Goal: Find contact information

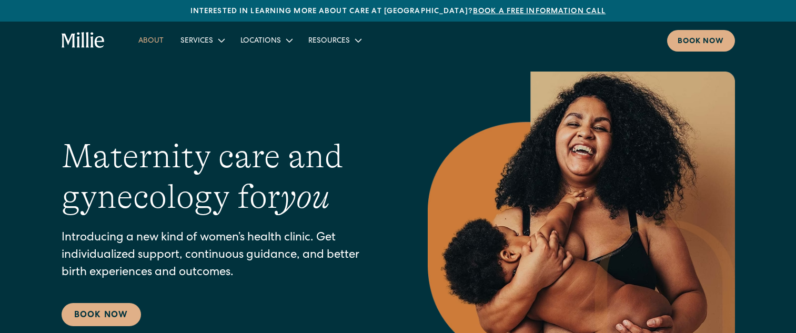
click at [135, 39] on link "About" at bounding box center [151, 40] width 42 height 17
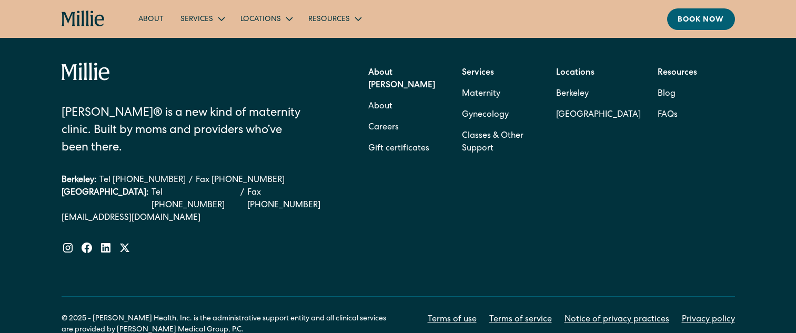
scroll to position [3458, 0]
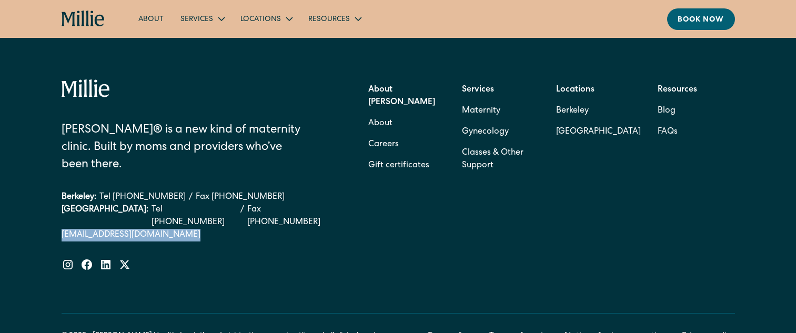
drag, startPoint x: 268, startPoint y: 178, endPoint x: 256, endPoint y: 237, distance: 60.2
click at [256, 237] on div "Millie® is a new kind of maternity clinic. Built by moms and providers who’ve b…" at bounding box center [399, 196] width 674 height 234
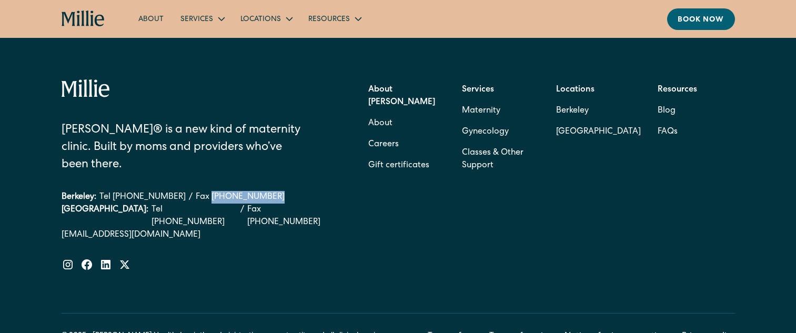
drag, startPoint x: 263, startPoint y: 164, endPoint x: 194, endPoint y: 167, distance: 69.0
click at [194, 191] on div "Berkeley: Tel (510) 495-0310 / Fax (510) 244-0446" at bounding box center [199, 197] width 275 height 13
copy link "(510) 244-0446"
